Goal: Transaction & Acquisition: Purchase product/service

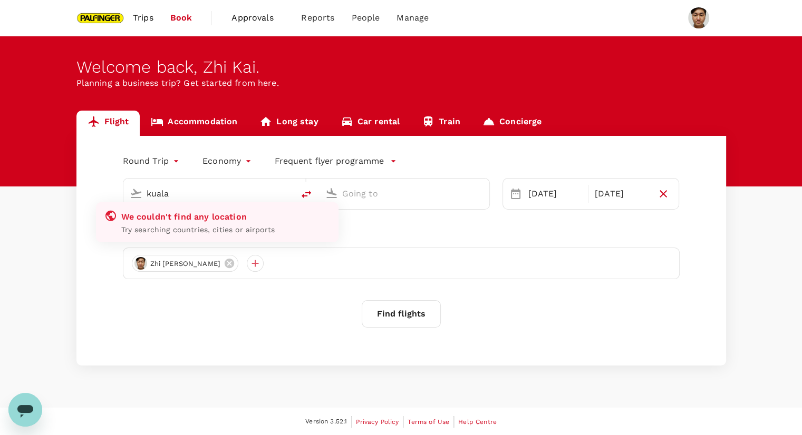
type input "Singapore Changi (SIN)"
type input "Bengaluru Intl (BLR)"
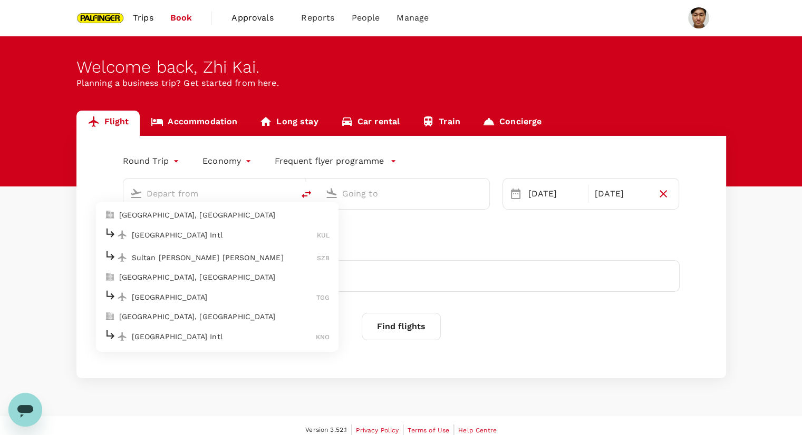
type input "Singapore Changi (SIN)"
type input "Bengaluru Intl (BLR)"
click at [200, 216] on p "[GEOGRAPHIC_DATA], [GEOGRAPHIC_DATA]" at bounding box center [224, 215] width 211 height 11
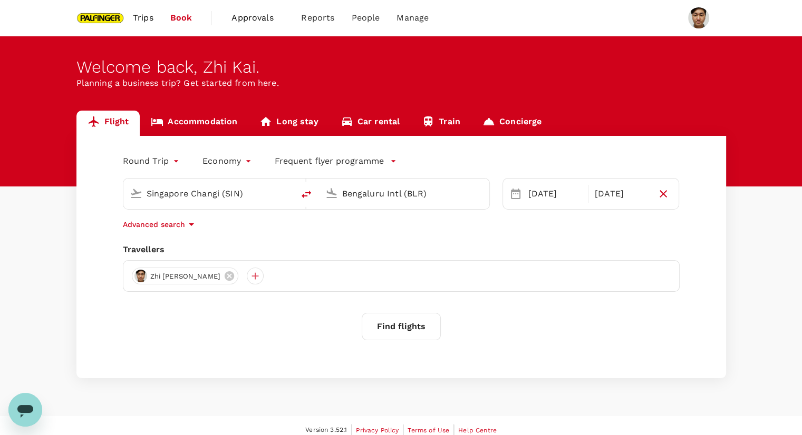
type input "[GEOGRAPHIC_DATA], [GEOGRAPHIC_DATA] (any)"
click at [428, 197] on input "Bengaluru Intl (BLR)" at bounding box center [404, 194] width 125 height 16
click at [404, 230] on p "Singapore Changi" at bounding box center [420, 235] width 187 height 11
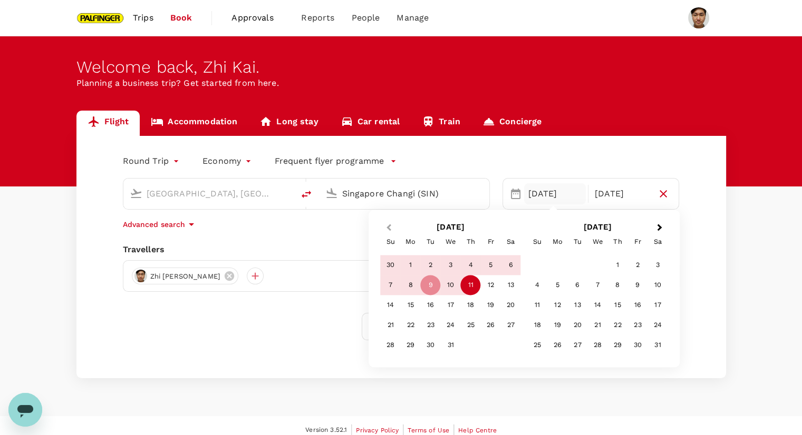
type input "Singapore Changi (SIN)"
click at [388, 229] on span "Previous Month" at bounding box center [388, 228] width 0 height 12
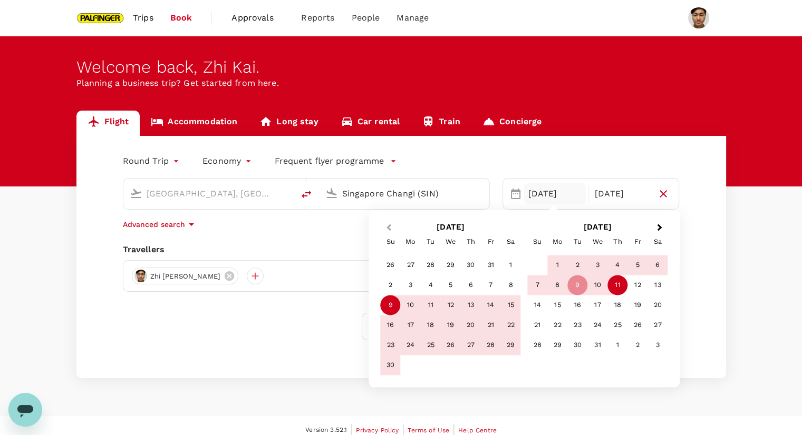
click at [388, 230] on span "Previous Month" at bounding box center [388, 228] width 0 height 12
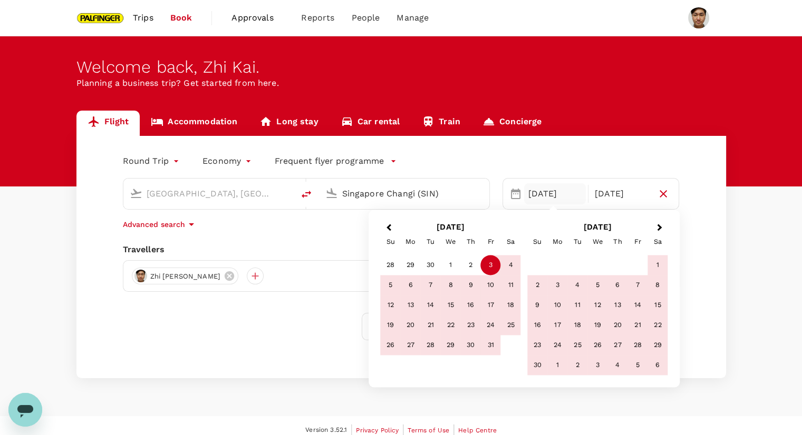
click at [490, 270] on div "3" at bounding box center [491, 266] width 20 height 20
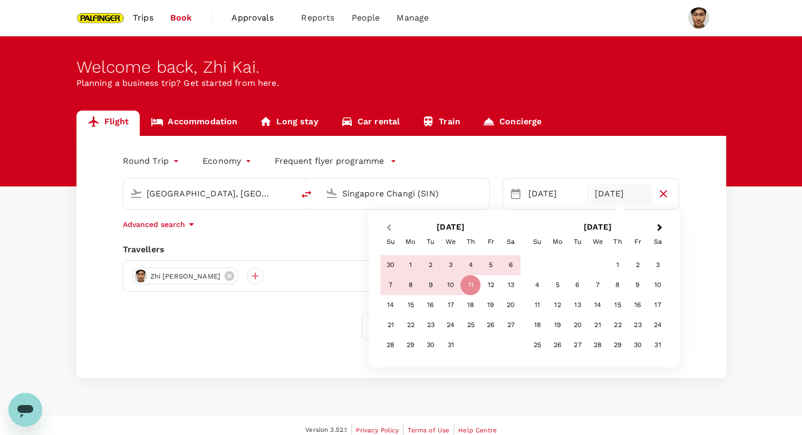
click at [392, 230] on button "Previous Month" at bounding box center [387, 228] width 17 height 17
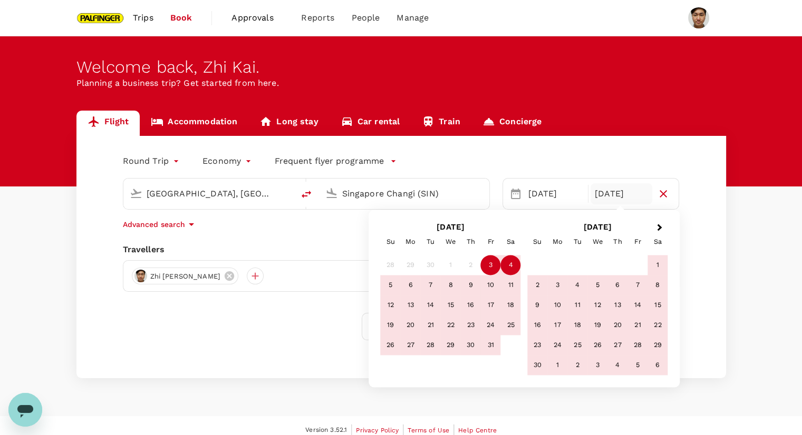
click at [505, 265] on div "4" at bounding box center [511, 266] width 20 height 20
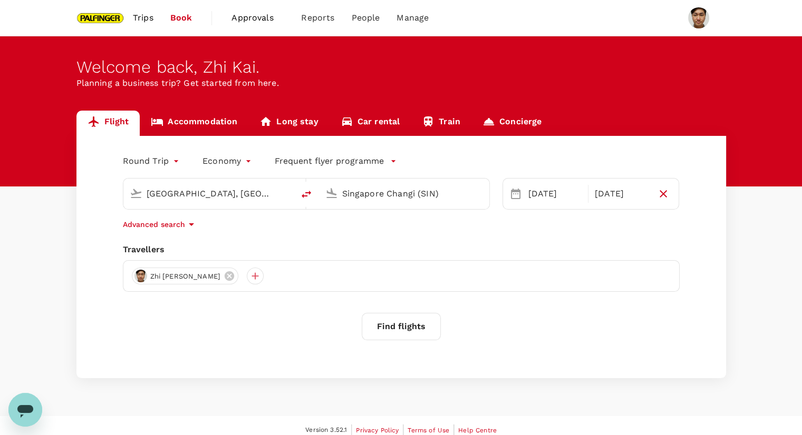
click at [418, 333] on button "Find flights" at bounding box center [401, 326] width 79 height 27
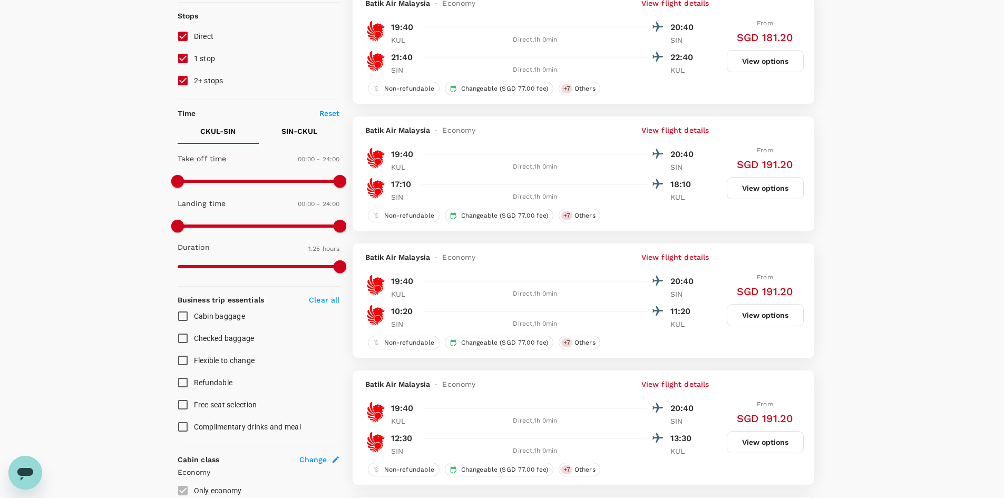
scroll to position [158, 0]
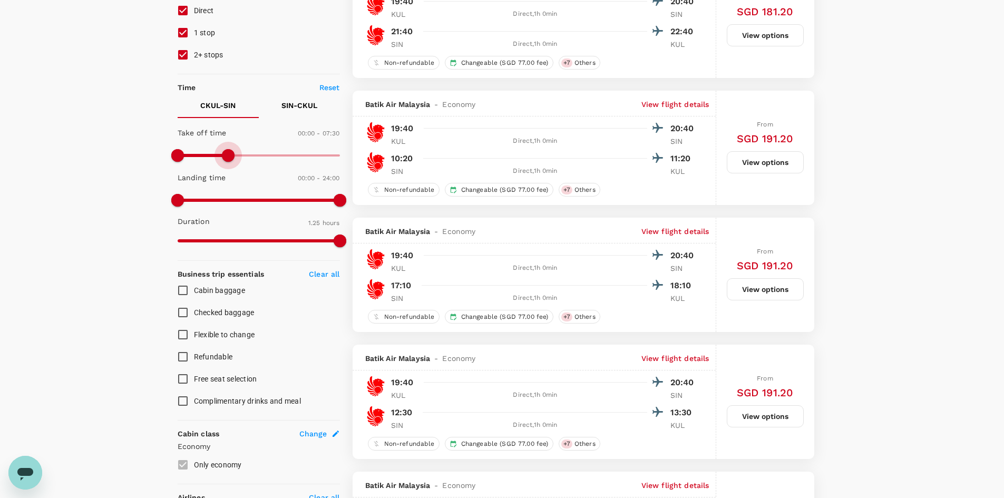
drag, startPoint x: 264, startPoint y: 154, endPoint x: 231, endPoint y: 155, distance: 33.2
click at [231, 155] on span at bounding box center [228, 155] width 13 height 13
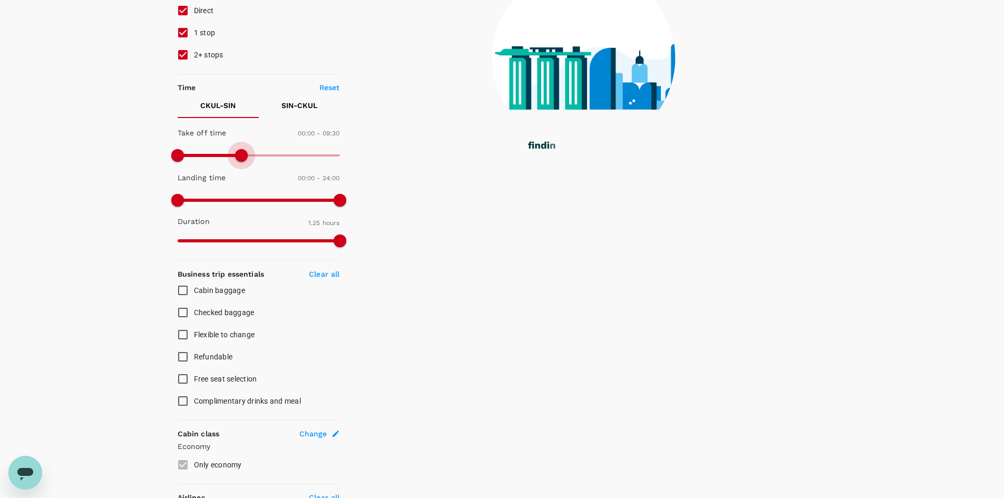
click at [246, 155] on span at bounding box center [241, 155] width 13 height 13
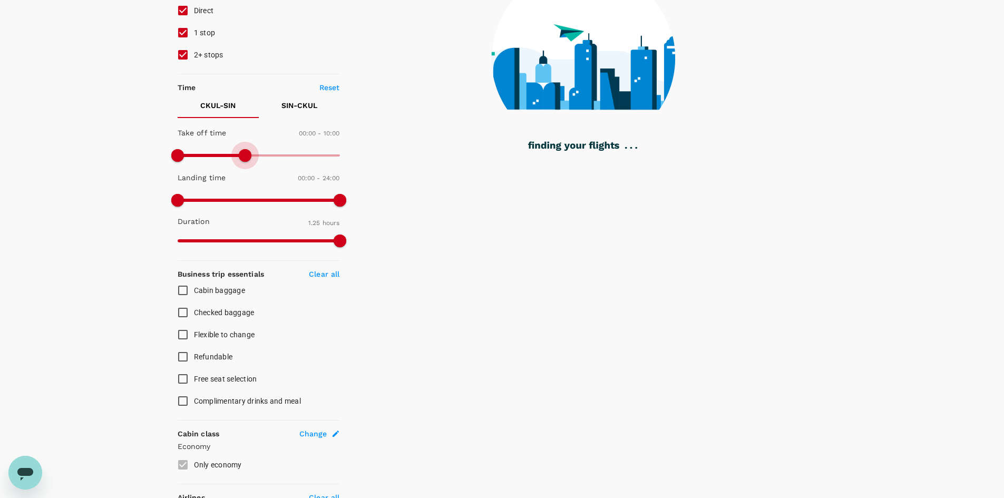
type input "750"
drag, startPoint x: 244, startPoint y: 153, endPoint x: 262, endPoint y: 154, distance: 18.5
click at [251, 154] on span at bounding box center [245, 155] width 13 height 13
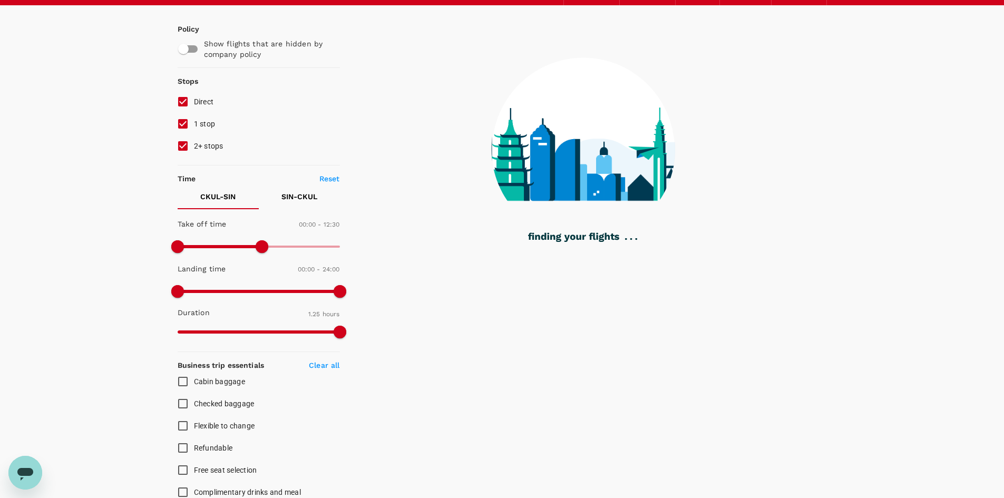
scroll to position [0, 0]
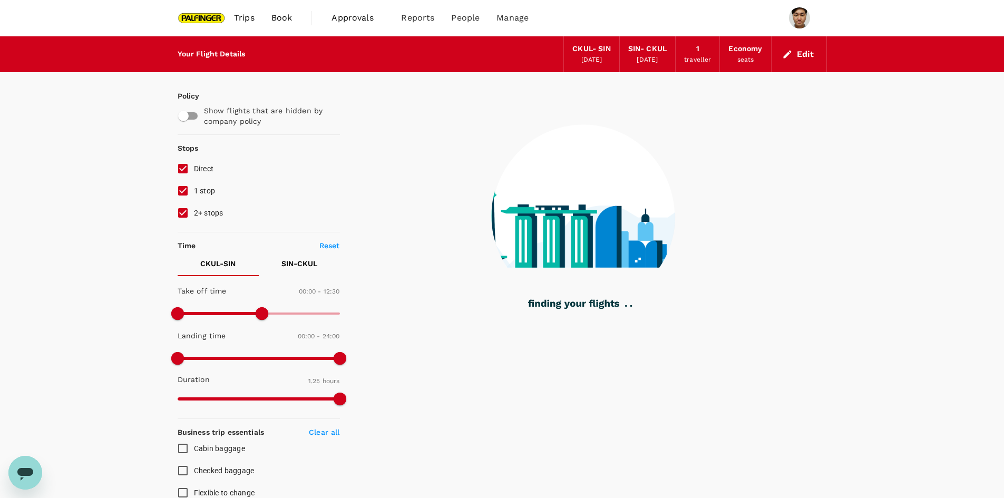
click at [183, 190] on input "1 stop" at bounding box center [183, 191] width 22 height 22
checkbox input "false"
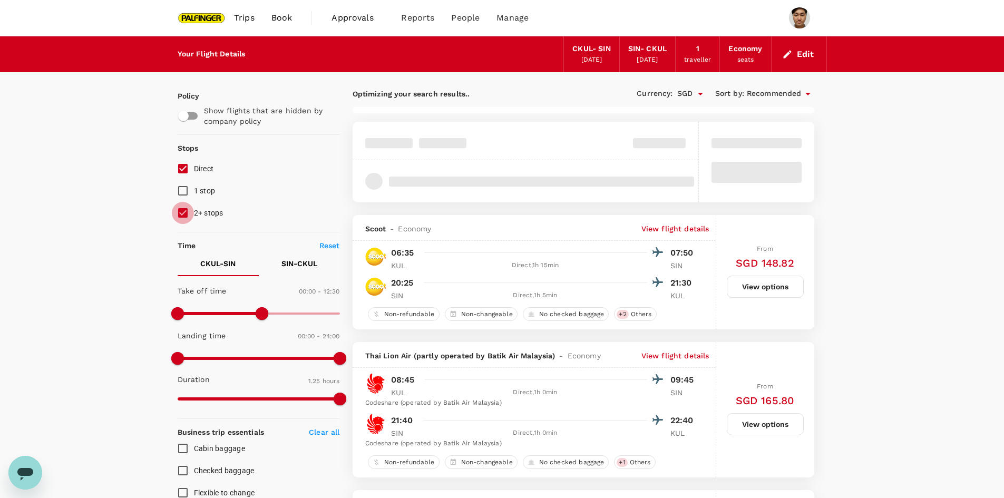
click at [183, 212] on input "2+ stops" at bounding box center [183, 213] width 22 height 22
checkbox input "false"
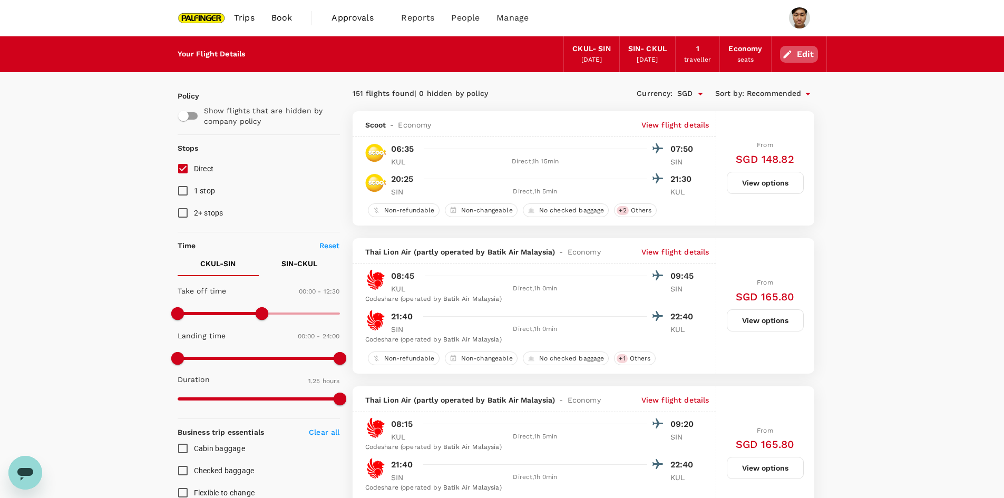
click at [795, 60] on button "Edit" at bounding box center [799, 54] width 38 height 17
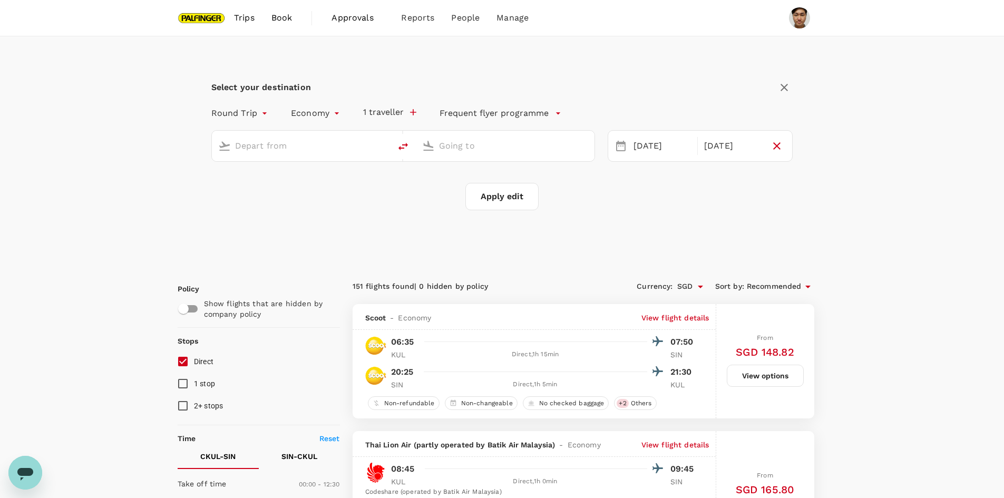
type input "[GEOGRAPHIC_DATA], [GEOGRAPHIC_DATA] (any)"
type input "Singapore Changi (SIN)"
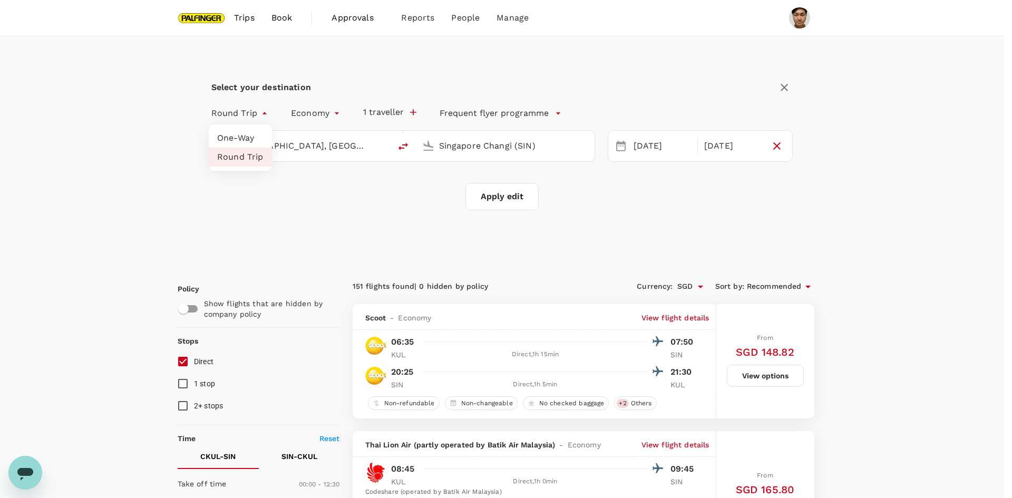
click at [241, 137] on li "One-Way" at bounding box center [240, 138] width 63 height 19
type input "oneway"
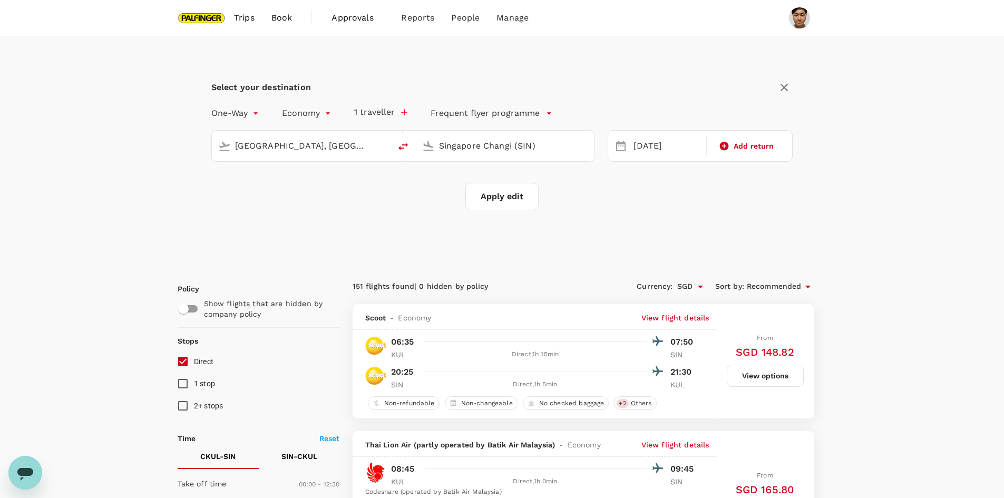
click at [505, 194] on button "Apply edit" at bounding box center [501, 196] width 73 height 27
checkbox input "false"
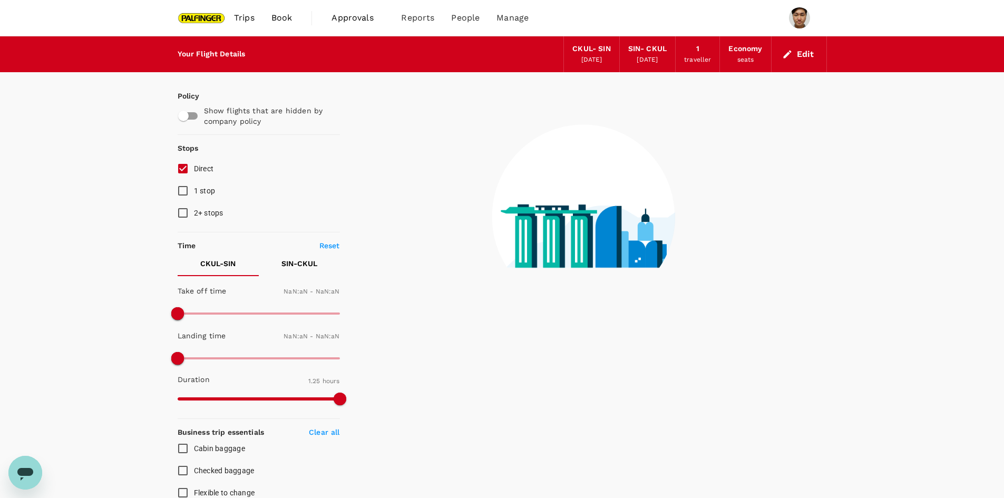
type input "1440"
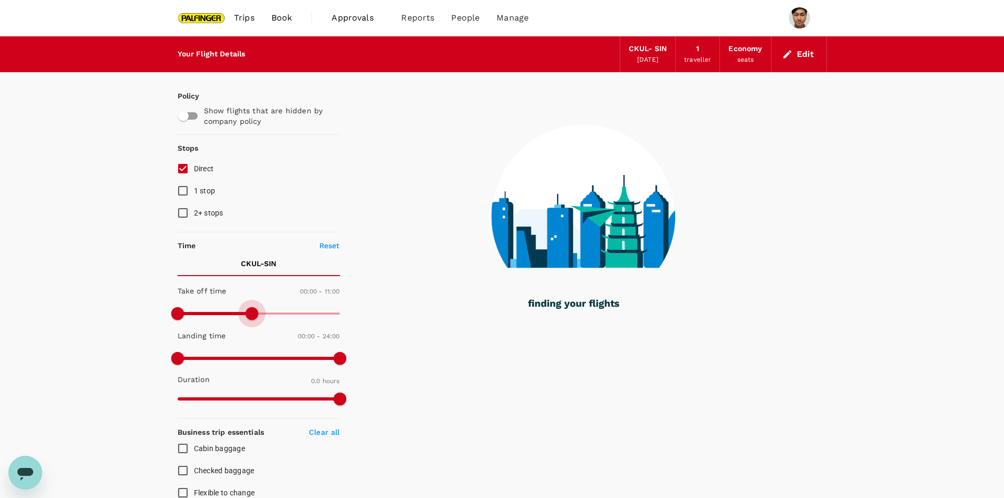
type input "690"
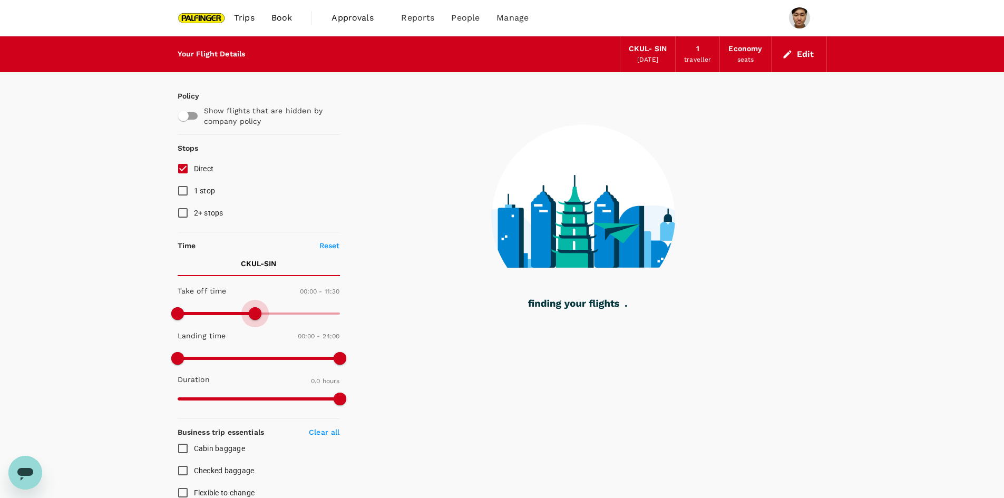
drag, startPoint x: 343, startPoint y: 314, endPoint x: 255, endPoint y: 315, distance: 87.5
click at [255, 315] on span at bounding box center [255, 313] width 13 height 13
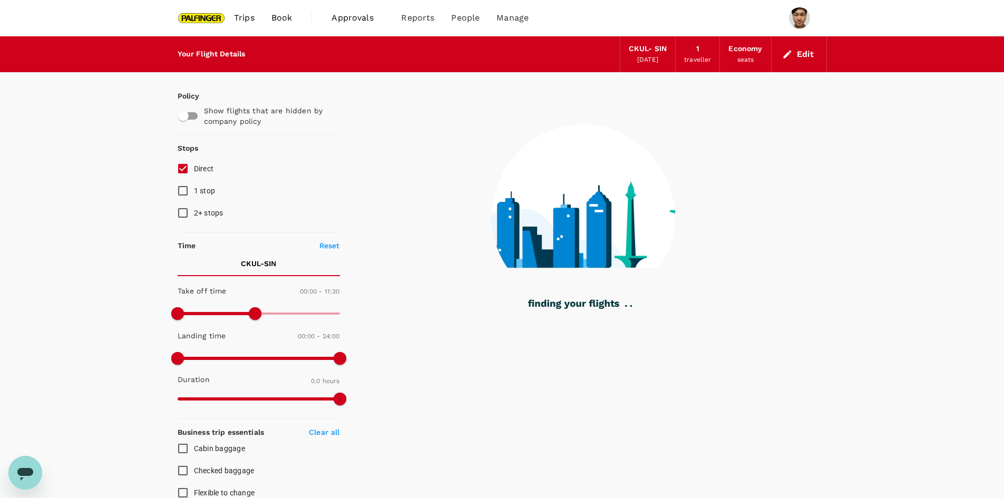
type input "60"
checkbox input "true"
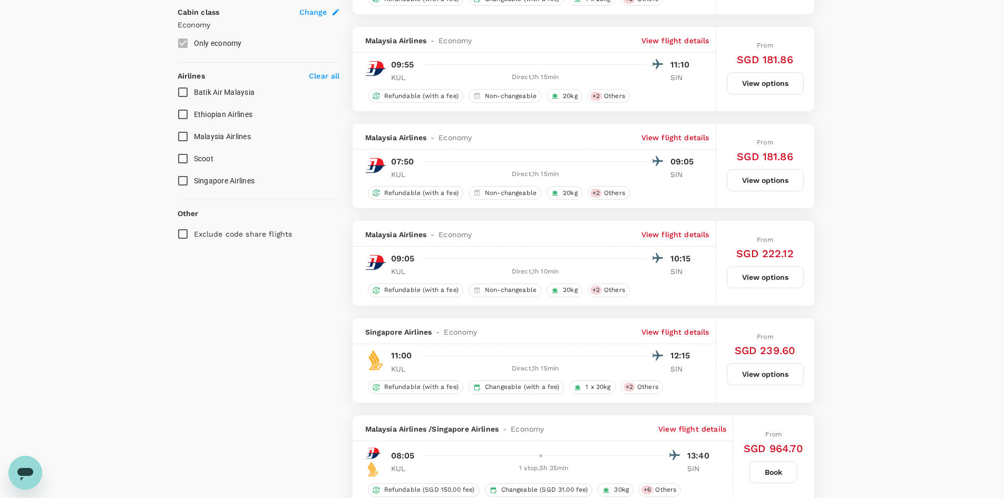
scroll to position [632, 0]
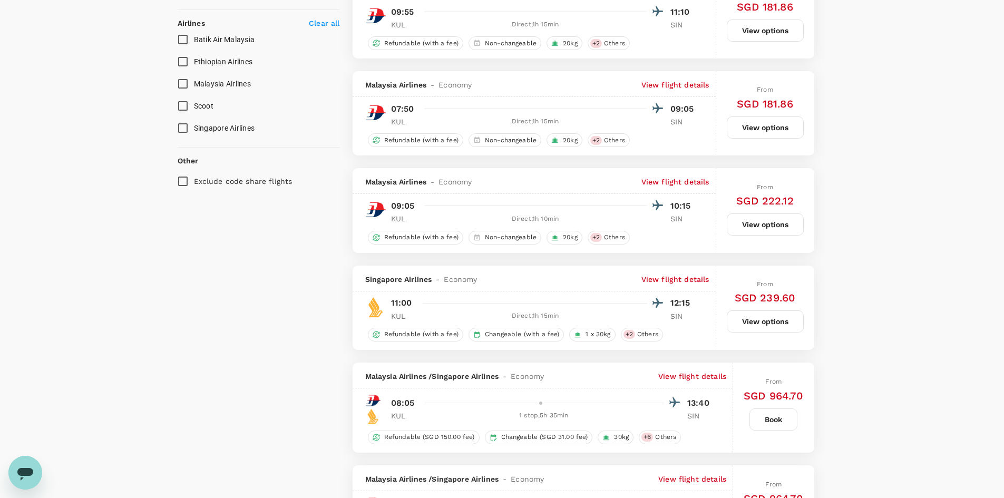
click at [701, 374] on p "View flight details" at bounding box center [692, 376] width 68 height 11
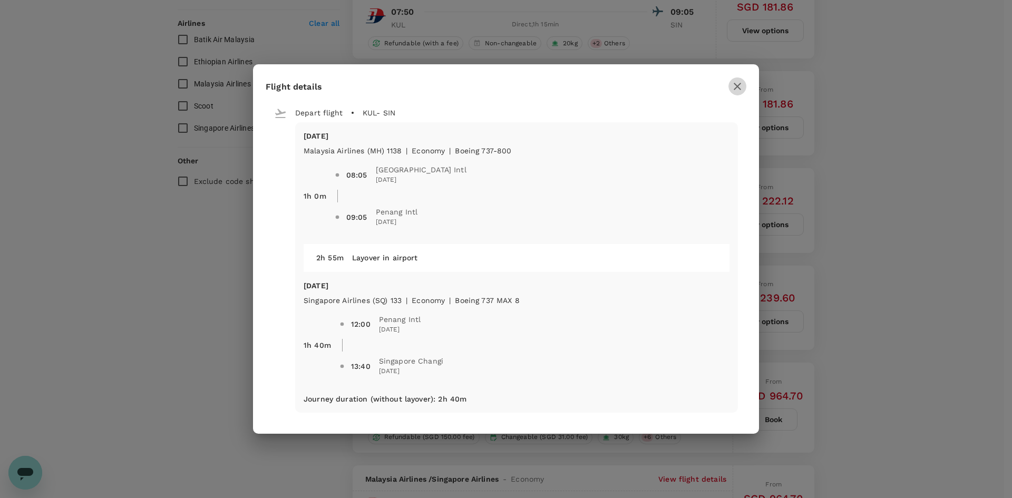
click at [733, 91] on icon "button" at bounding box center [737, 86] width 13 height 13
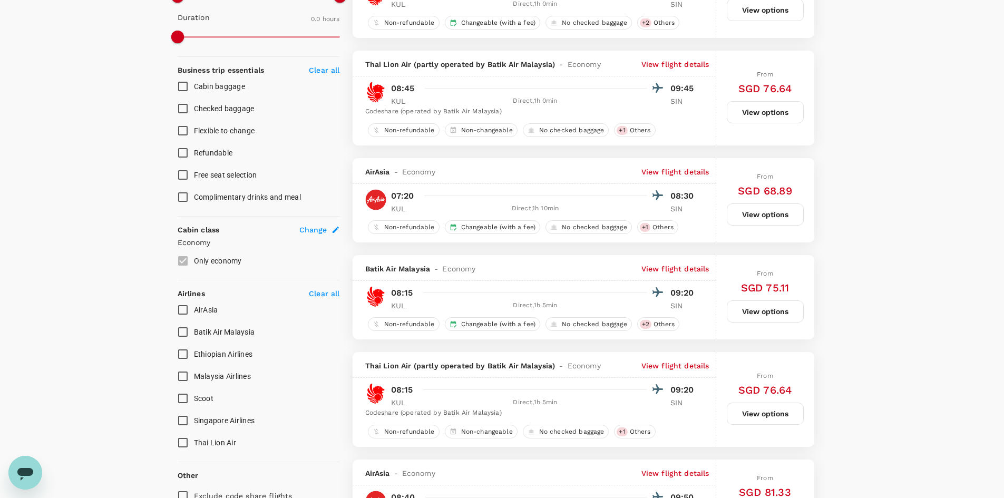
scroll to position [369, 0]
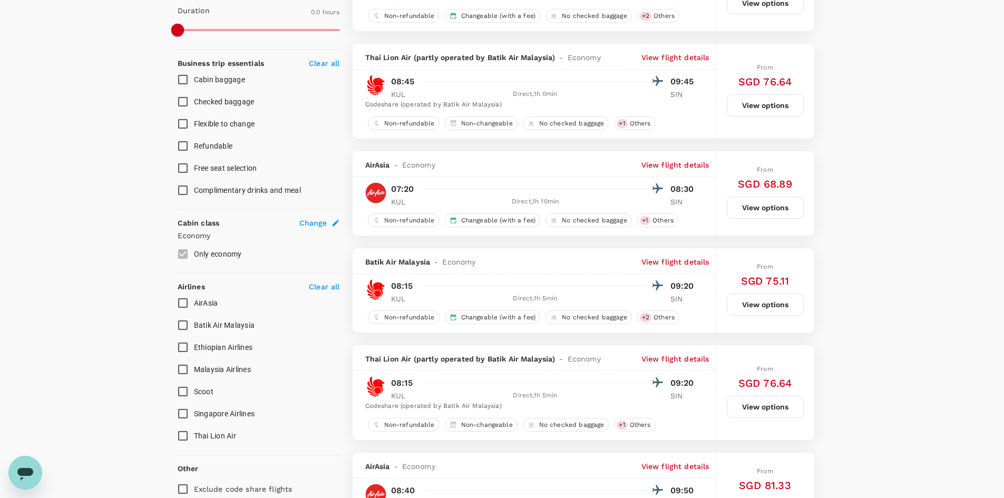
click at [183, 252] on label "Only economy" at bounding box center [252, 254] width 160 height 22
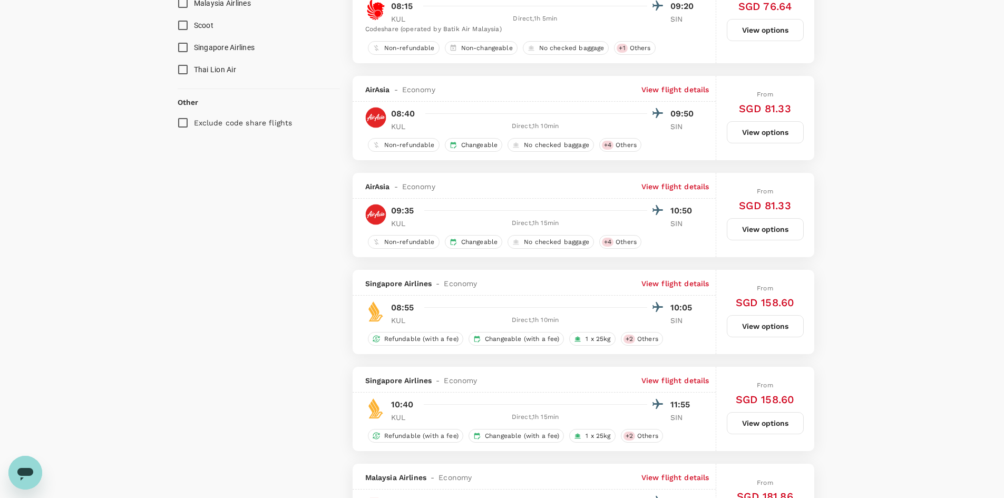
scroll to position [843, 0]
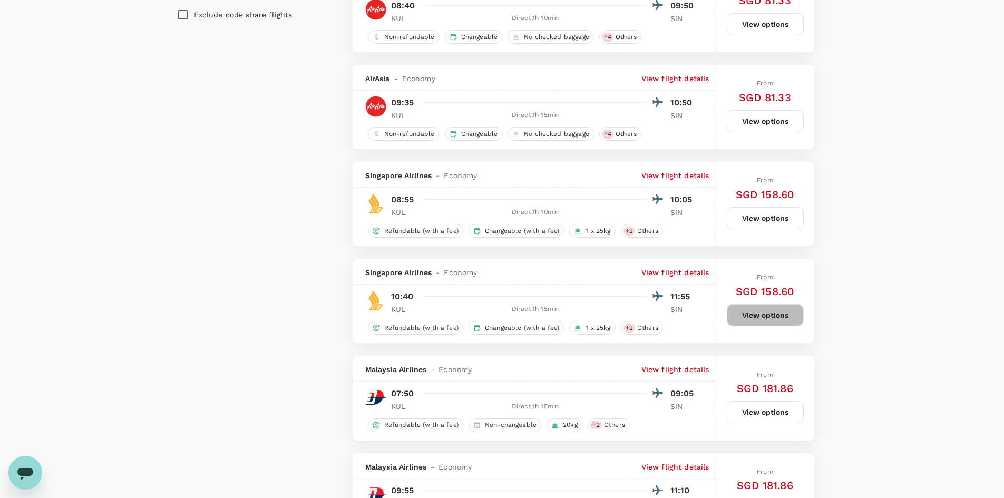
click at [756, 313] on button "View options" at bounding box center [765, 315] width 77 height 22
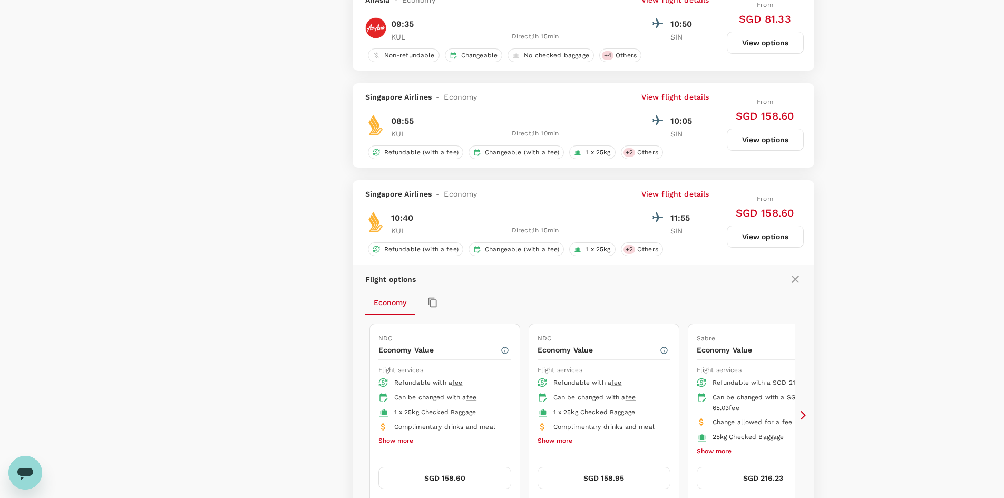
scroll to position [1102, 0]
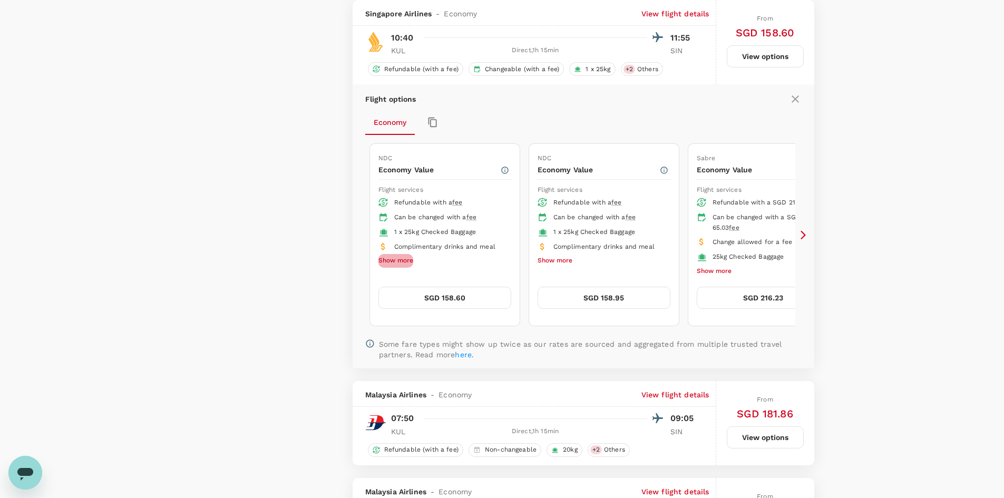
click at [397, 260] on button "Show more" at bounding box center [395, 261] width 35 height 14
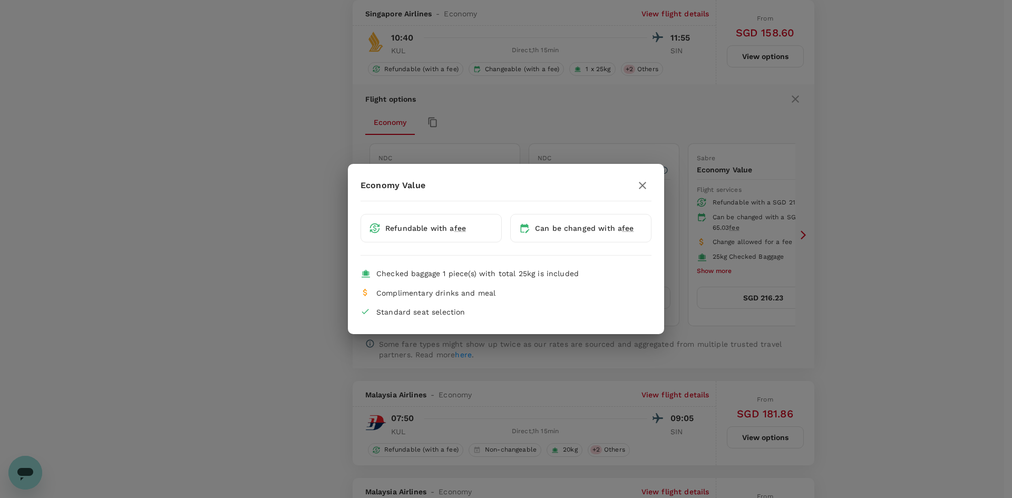
click at [459, 238] on li "Refundable with a fee" at bounding box center [430, 228] width 141 height 28
click at [459, 231] on span "fee" at bounding box center [460, 228] width 12 height 8
click at [647, 188] on icon "button" at bounding box center [642, 185] width 13 height 13
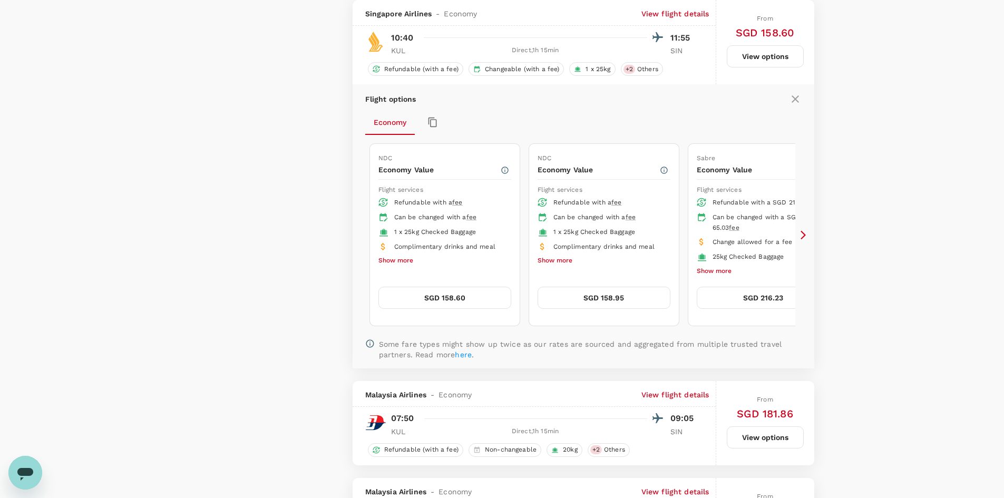
click at [409, 262] on button "Show more" at bounding box center [395, 261] width 35 height 14
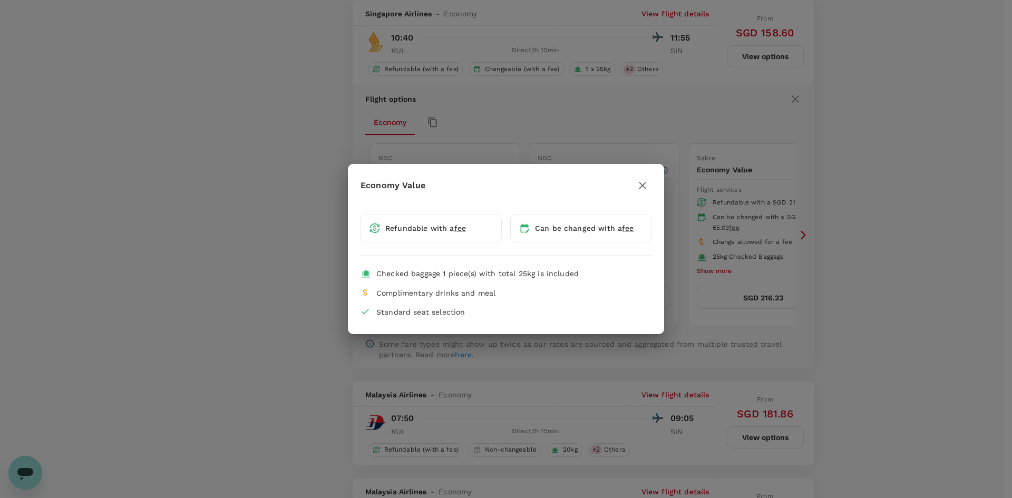
click at [650, 184] on button "button" at bounding box center [642, 186] width 18 height 18
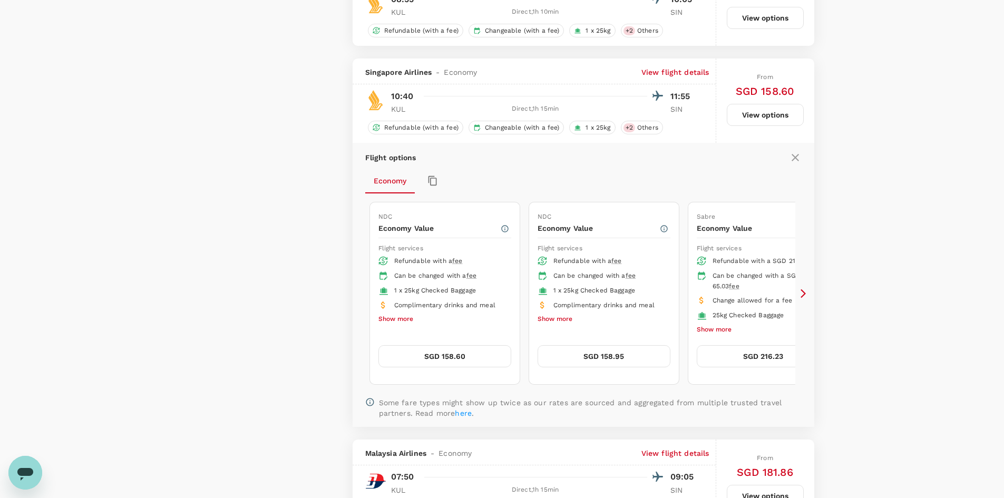
scroll to position [1049, 0]
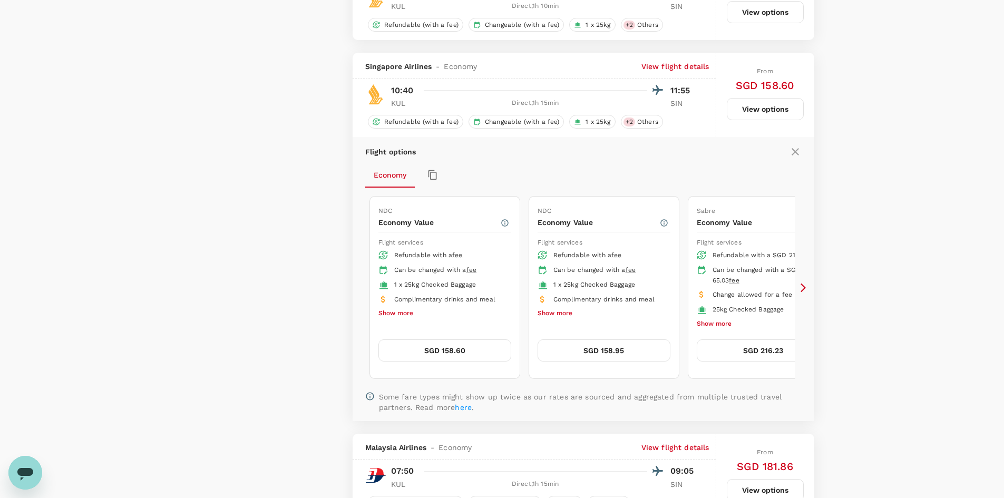
click at [476, 345] on button "SGD 158.60" at bounding box center [444, 350] width 133 height 22
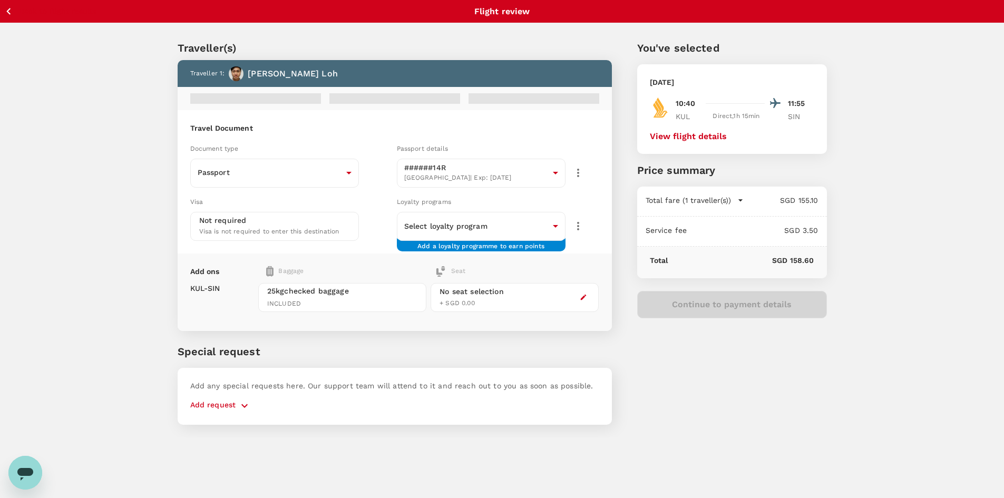
click at [544, 207] on div "Loyalty programs" at bounding box center [498, 202] width 202 height 12
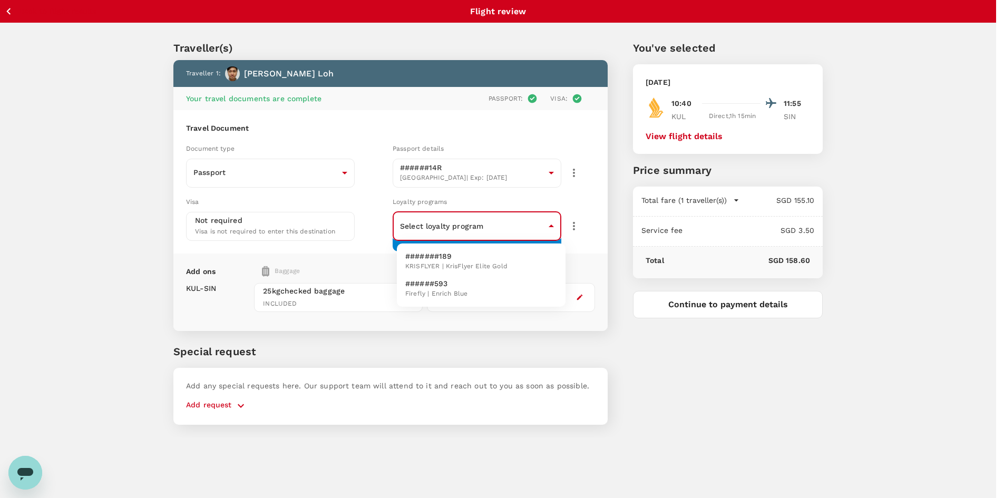
click at [545, 232] on body "Back to flight results Flight review Traveller(s) Traveller 1 : Zhi [PERSON_NAM…" at bounding box center [502, 263] width 1004 height 526
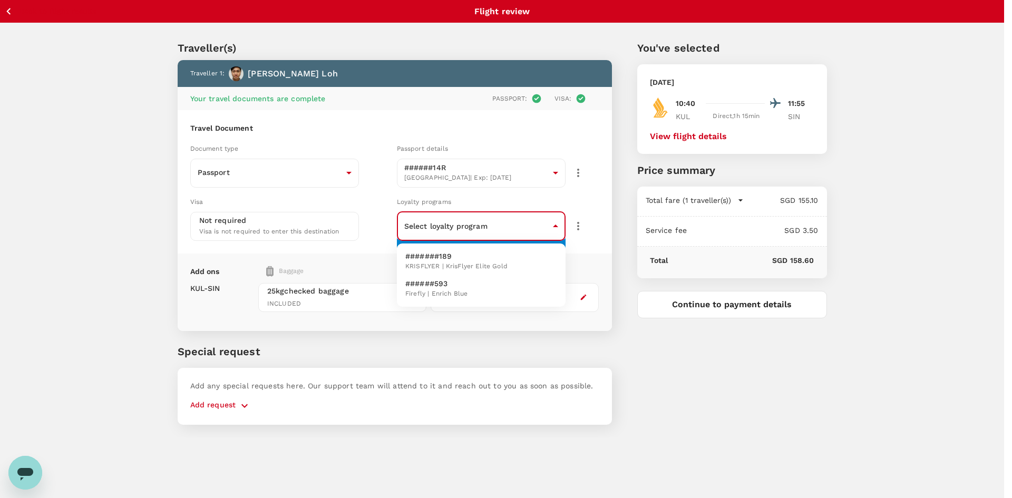
click at [494, 266] on span "KRISFLYER | KrisFlyer Elite Gold" at bounding box center [456, 266] width 102 height 11
type input "eb5d05e1-1e80-45d6-8f2e-dfbb4304c65d"
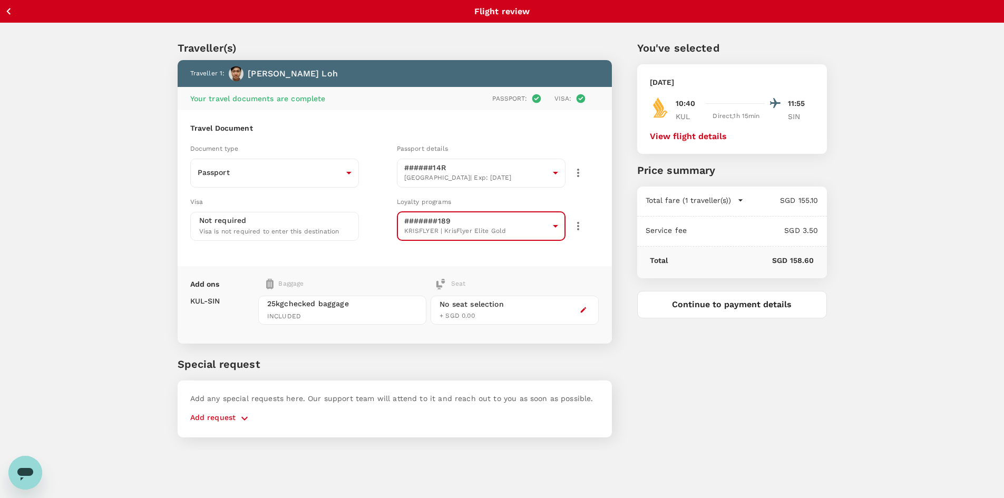
click at [704, 138] on button "View flight details" at bounding box center [688, 136] width 77 height 9
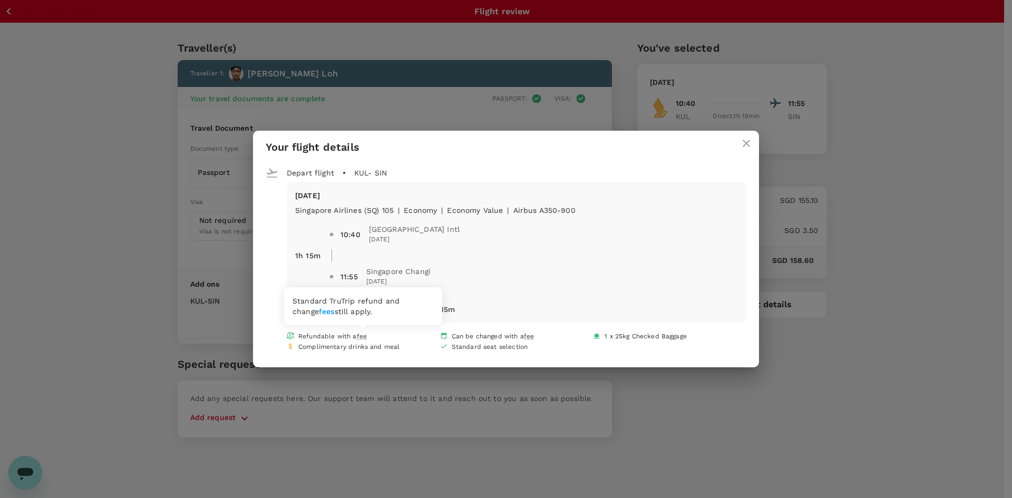
click at [358, 337] on span "fee" at bounding box center [362, 336] width 10 height 7
click at [365, 336] on span "fee" at bounding box center [362, 336] width 10 height 7
click at [319, 309] on link "fees" at bounding box center [327, 311] width 16 height 8
click at [750, 148] on icon "close" at bounding box center [746, 143] width 13 height 13
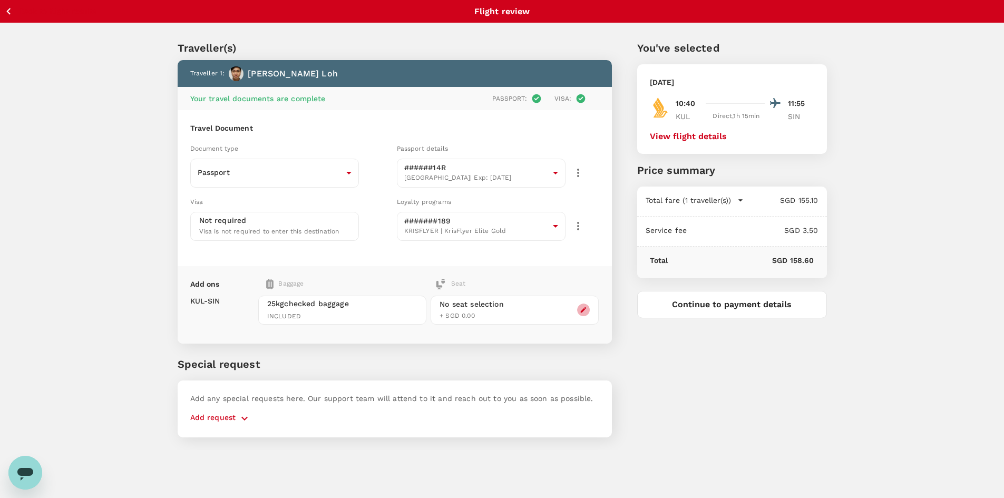
click at [582, 313] on icon "button" at bounding box center [583, 309] width 7 height 7
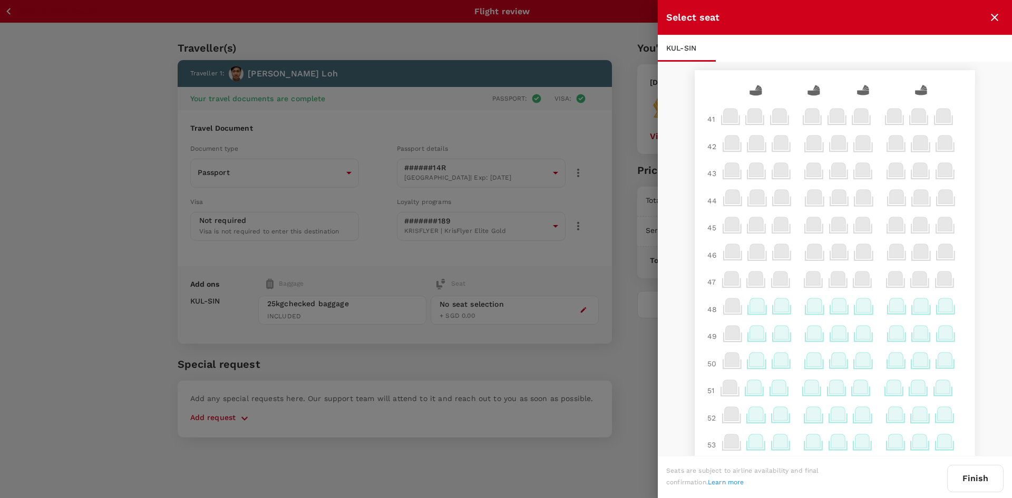
click at [801, 308] on icon at bounding box center [814, 305] width 14 height 14
click at [801, 278] on p "Select" at bounding box center [932, 282] width 23 height 11
click at [801, 435] on button "Finish" at bounding box center [975, 478] width 56 height 27
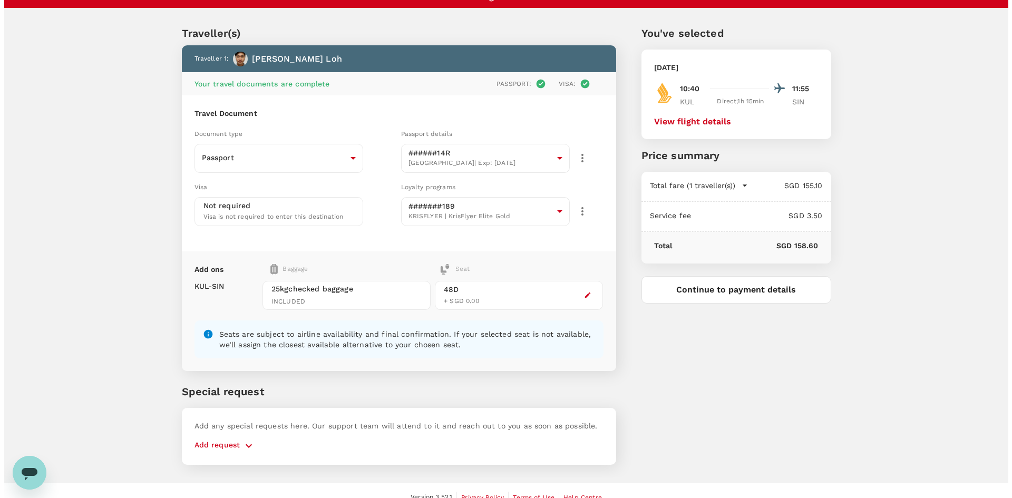
scroll to position [28, 0]
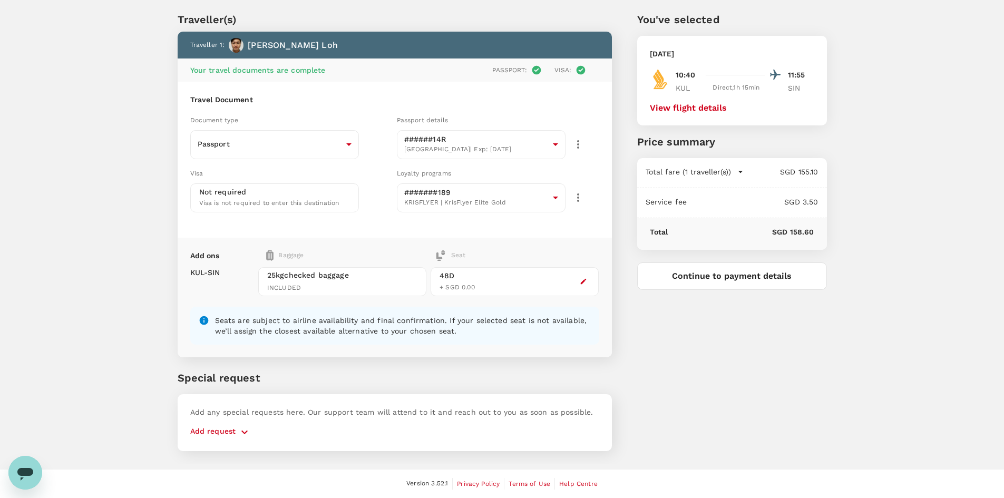
click at [744, 313] on div "You've selected [DATE] 10:40 11:55 KUL Direct , 1h 15min SIN View flight detail…" at bounding box center [719, 224] width 215 height 477
click at [738, 281] on button "Continue to payment details" at bounding box center [732, 275] width 190 height 27
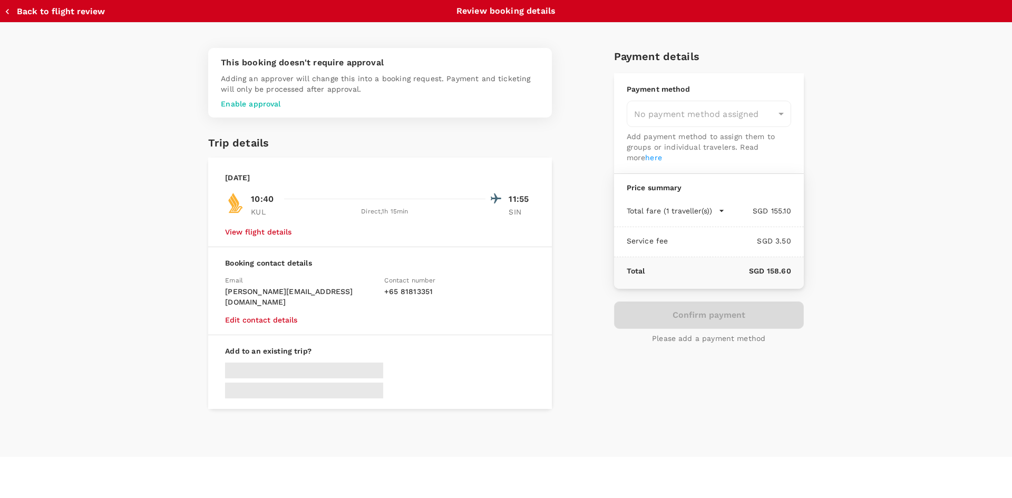
type input "9be03565-66ee-4886-9f8c-c8015ed65526"
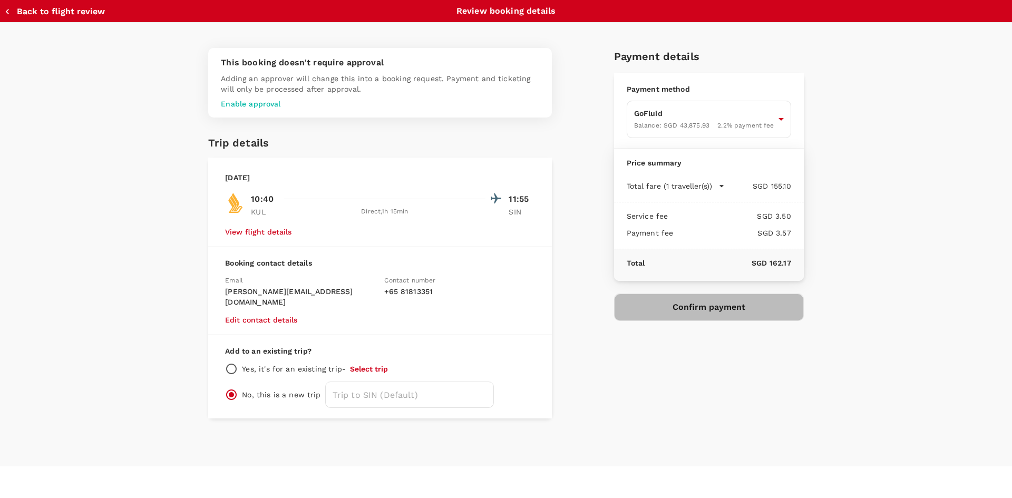
click at [708, 312] on button "Confirm payment" at bounding box center [709, 307] width 190 height 27
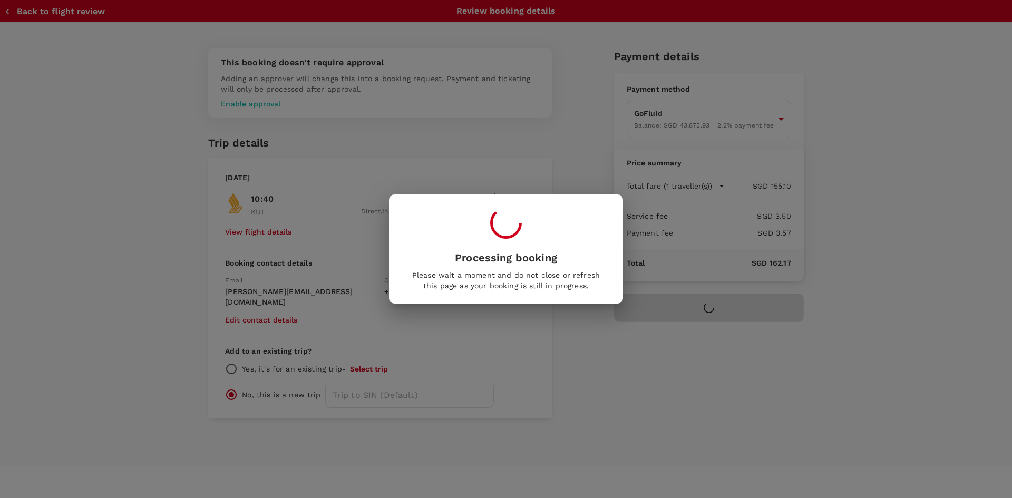
click at [103, 307] on div "Processing booking Please wait a moment and do not close or refresh this page a…" at bounding box center [506, 249] width 1012 height 498
